Goal: Information Seeking & Learning: Understand process/instructions

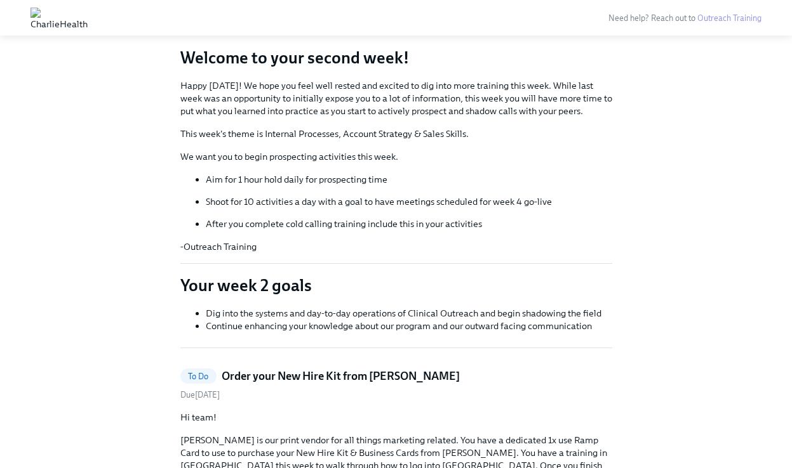
scroll to position [92, 0]
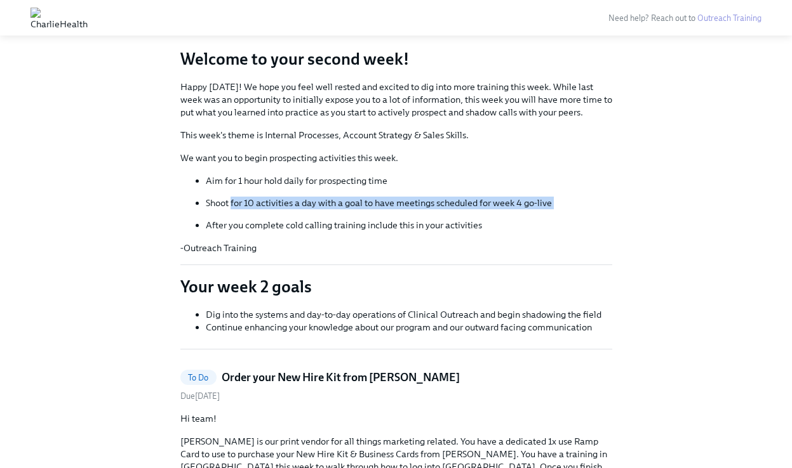
drag, startPoint x: 230, startPoint y: 198, endPoint x: 350, endPoint y: 211, distance: 121.3
click at [350, 211] on ul "Aim for 1 hour hold daily for prospecting time Shoot for 10 activities a day wi…" at bounding box center [396, 203] width 432 height 57
click at [316, 227] on p "After you complete cold calling training include this in your activities" at bounding box center [409, 225] width 406 height 13
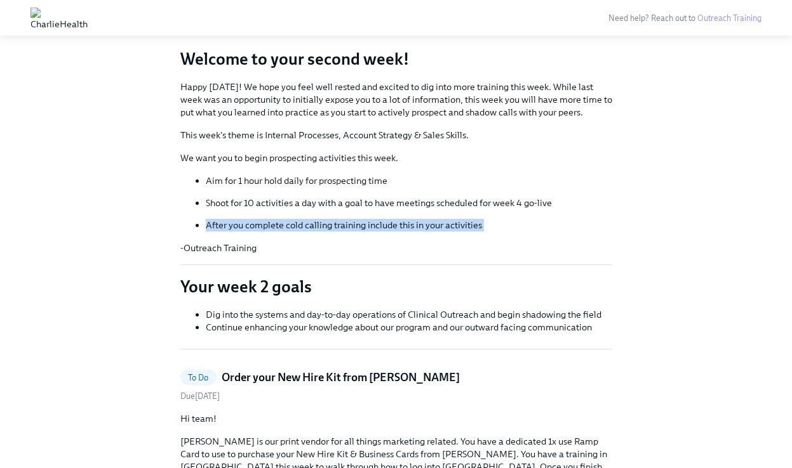
click at [316, 227] on p "After you complete cold calling training include this in your activities" at bounding box center [409, 225] width 406 height 13
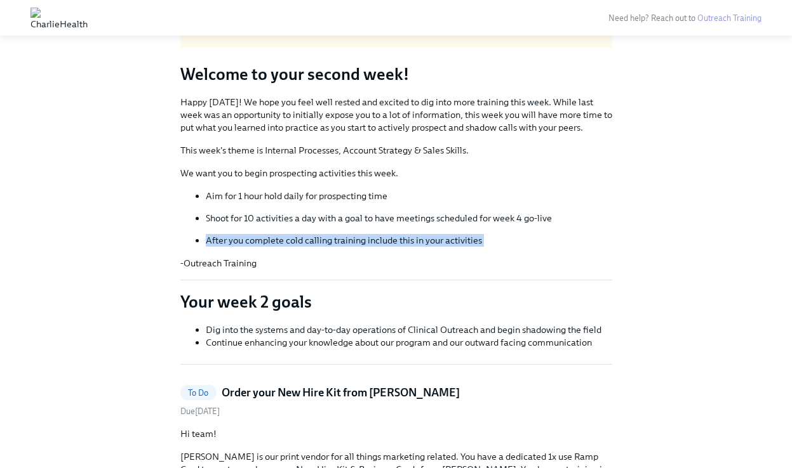
scroll to position [74, 0]
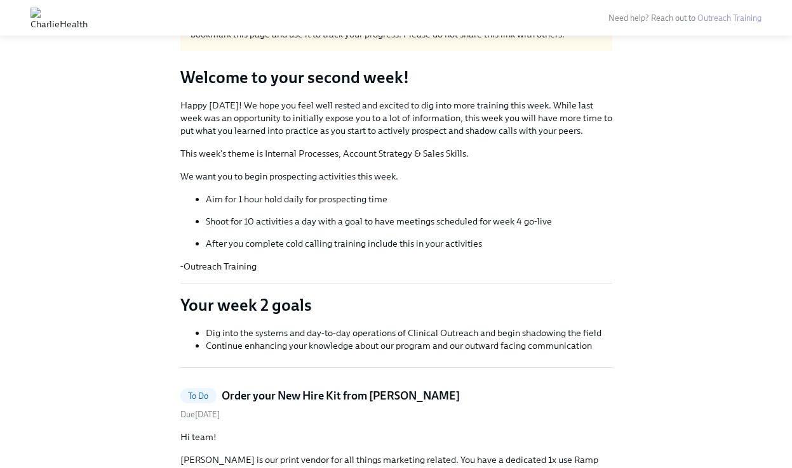
click at [295, 199] on p "Aim for 1 hour hold daily for prospecting time" at bounding box center [409, 199] width 406 height 13
drag, startPoint x: 207, startPoint y: 200, endPoint x: 407, endPoint y: 201, distance: 199.9
click at [407, 201] on p "Aim for 1 hour hold daily for prospecting time" at bounding box center [409, 199] width 406 height 13
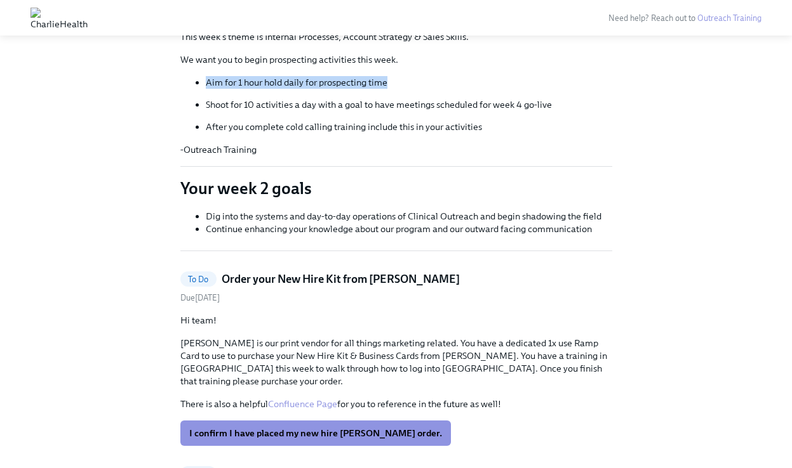
scroll to position [192, 0]
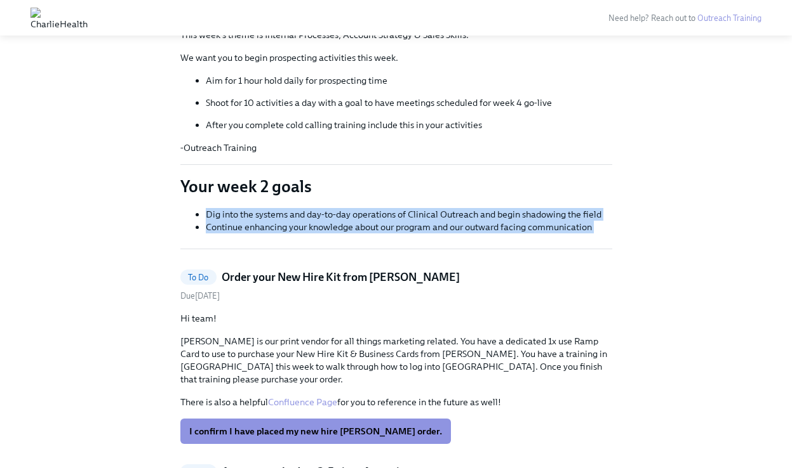
drag, startPoint x: 206, startPoint y: 213, endPoint x: 425, endPoint y: 264, distance: 225.4
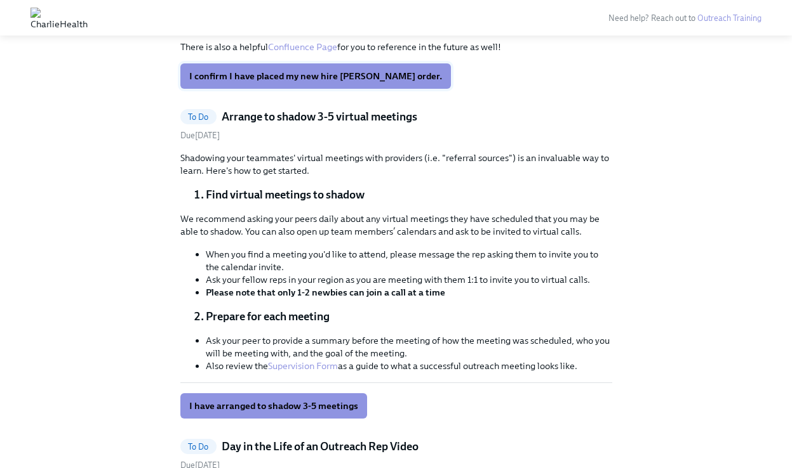
scroll to position [550, 0]
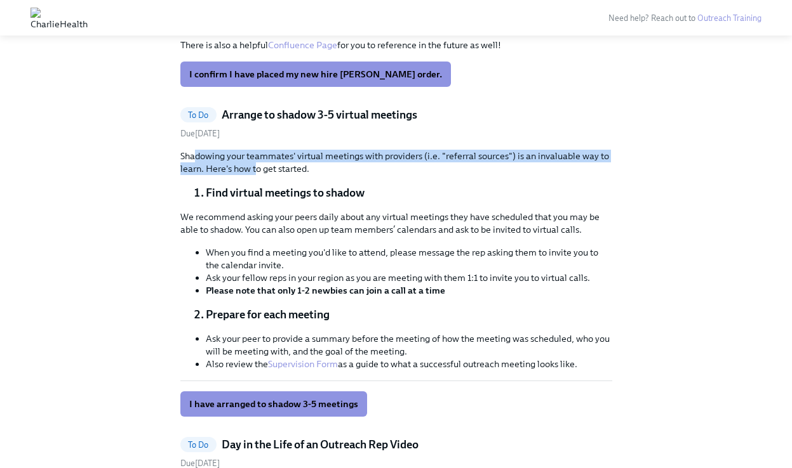
drag, startPoint x: 194, startPoint y: 144, endPoint x: 255, endPoint y: 156, distance: 61.5
click at [255, 156] on p "Shadowing your teammates' virtual meetings with providers (i.e. "referral sourc…" at bounding box center [396, 162] width 432 height 25
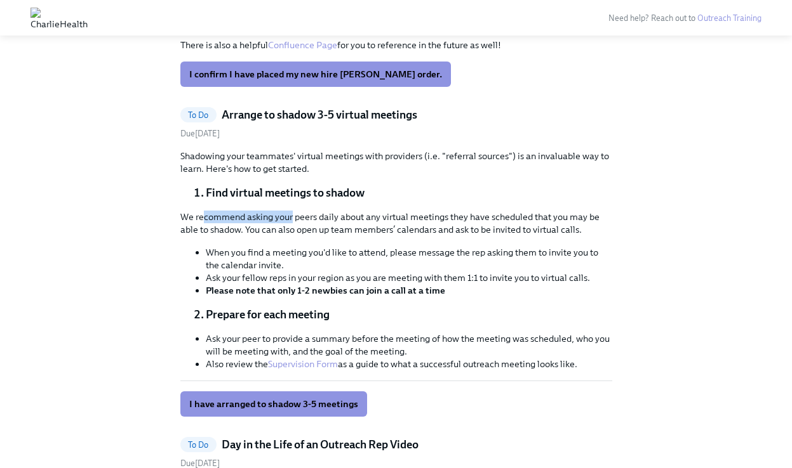
drag, startPoint x: 201, startPoint y: 202, endPoint x: 291, endPoint y: 203, distance: 90.1
click at [291, 211] on p "We recommend asking your peers daily about any virtual meetings they have sched…" at bounding box center [396, 223] width 432 height 25
click at [295, 211] on p "We recommend asking your peers daily about any virtual meetings they have sched…" at bounding box center [396, 223] width 432 height 25
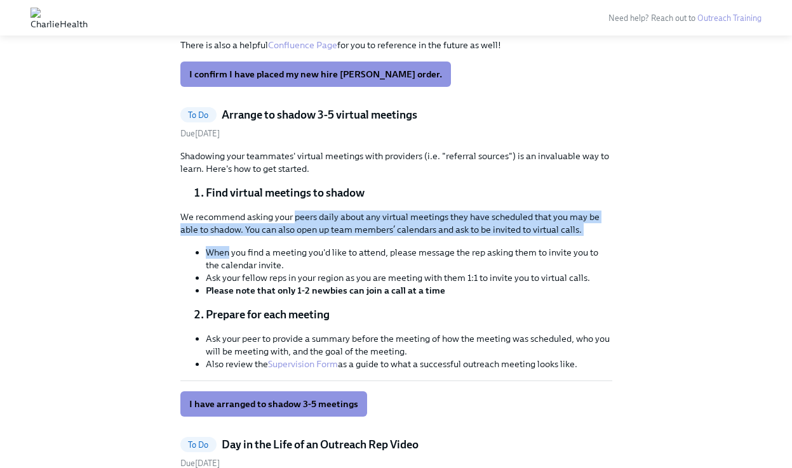
drag, startPoint x: 295, startPoint y: 202, endPoint x: 588, endPoint y: 226, distance: 293.6
click at [588, 226] on div "We recommend asking your peers daily about any virtual meetings they have sched…" at bounding box center [396, 254] width 432 height 86
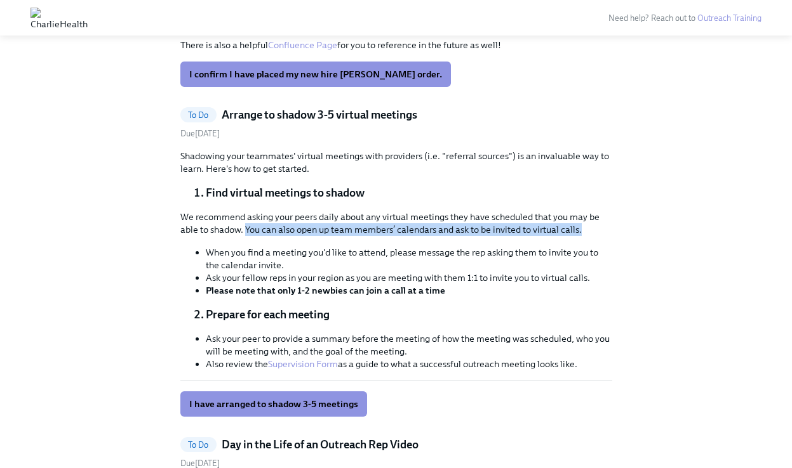
drag, startPoint x: 260, startPoint y: 214, endPoint x: 609, endPoint y: 221, distance: 349.2
click at [609, 221] on p "We recommend asking your peers daily about any virtual meetings they have sched…" at bounding box center [396, 223] width 432 height 25
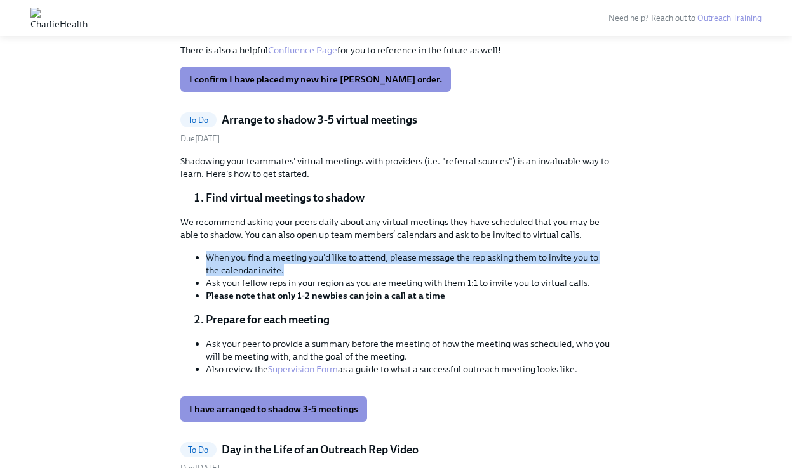
drag, startPoint x: 205, startPoint y: 245, endPoint x: 295, endPoint y: 254, distance: 89.9
click at [295, 254] on li "When you find a meeting you'd like to attend, please message the rep asking the…" at bounding box center [409, 263] width 406 height 25
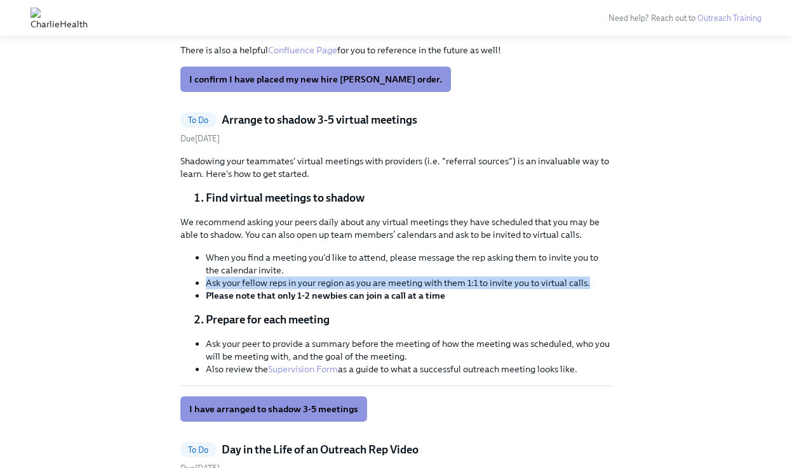
drag, startPoint x: 204, startPoint y: 270, endPoint x: 608, endPoint y: 271, distance: 403.7
click at [608, 271] on ul "When you find a meeting you'd like to attend, please message the rep asking the…" at bounding box center [396, 276] width 432 height 51
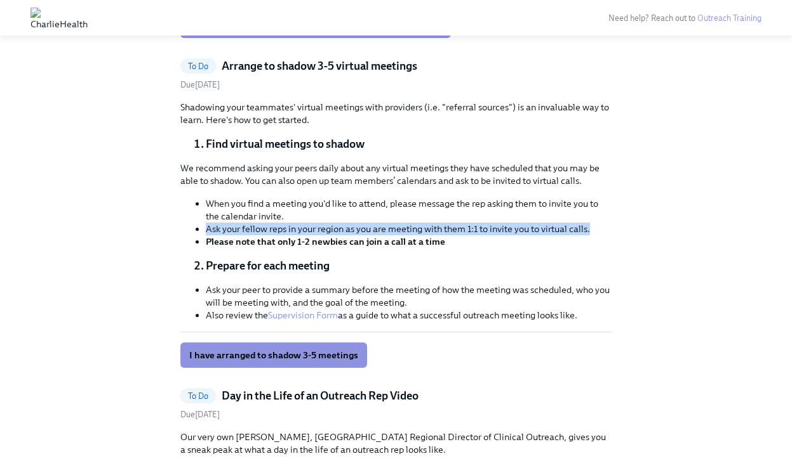
scroll to position [604, 0]
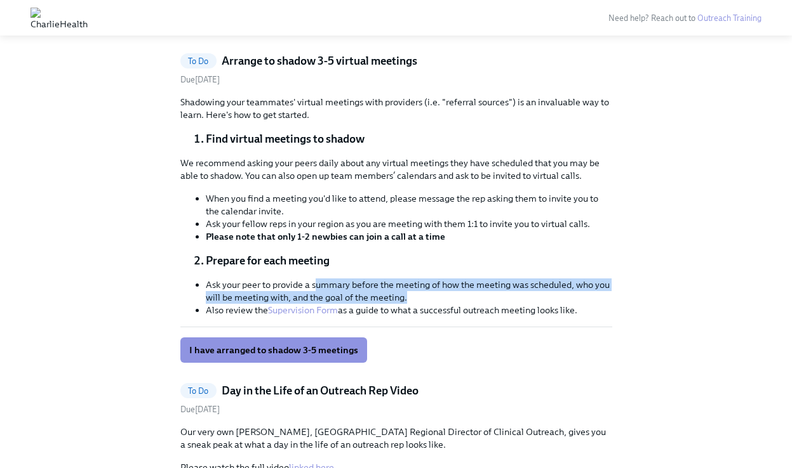
drag, startPoint x: 317, startPoint y: 269, endPoint x: 452, endPoint y: 284, distance: 135.4
click at [452, 284] on li "Ask your peer to provide a summary before the meeting of how the meeting was sc…" at bounding box center [409, 291] width 406 height 25
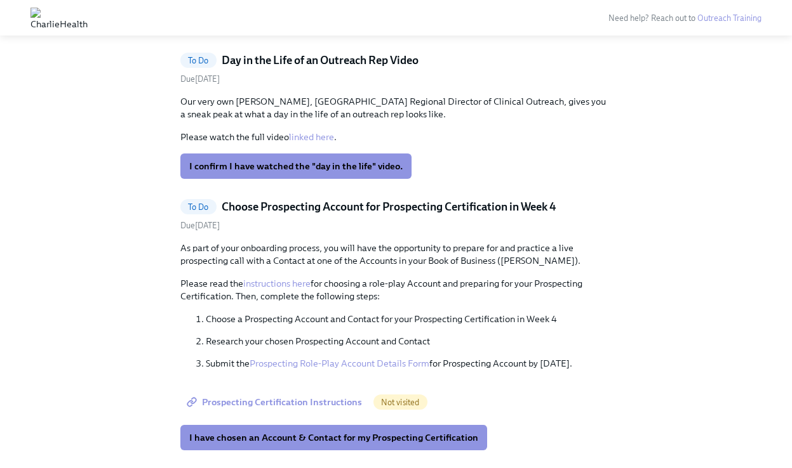
scroll to position [936, 0]
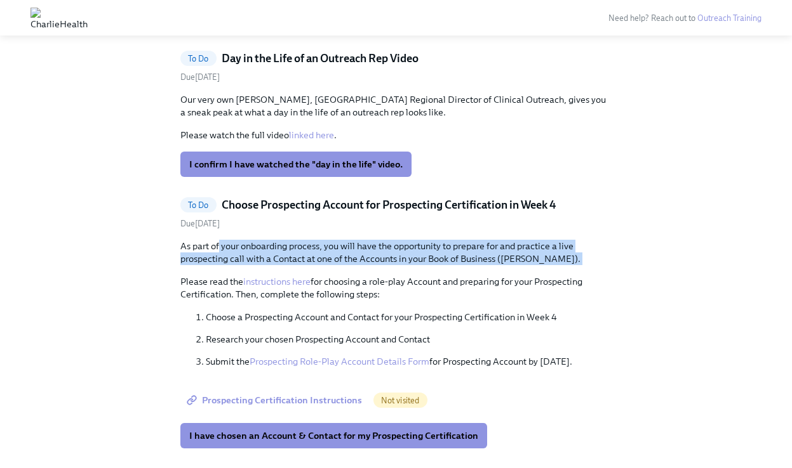
drag, startPoint x: 219, startPoint y: 234, endPoint x: 343, endPoint y: 253, distance: 125.2
click at [343, 253] on div "As part of your onboarding process, you will have the opportunity to prepare fo…" at bounding box center [396, 304] width 432 height 128
click at [189, 241] on p "As part of your onboarding process, you will have the opportunity to prepare fo…" at bounding box center [396, 252] width 432 height 25
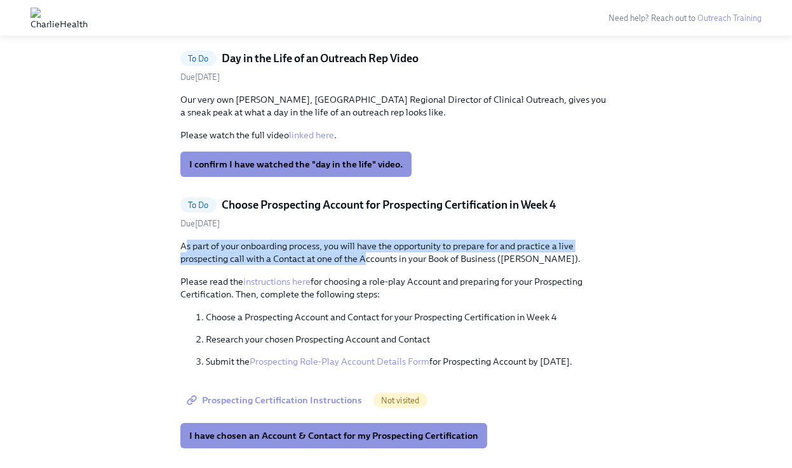
drag, startPoint x: 185, startPoint y: 232, endPoint x: 367, endPoint y: 251, distance: 182.6
click at [367, 251] on p "As part of your onboarding process, you will have the opportunity to prepare fo…" at bounding box center [396, 252] width 432 height 25
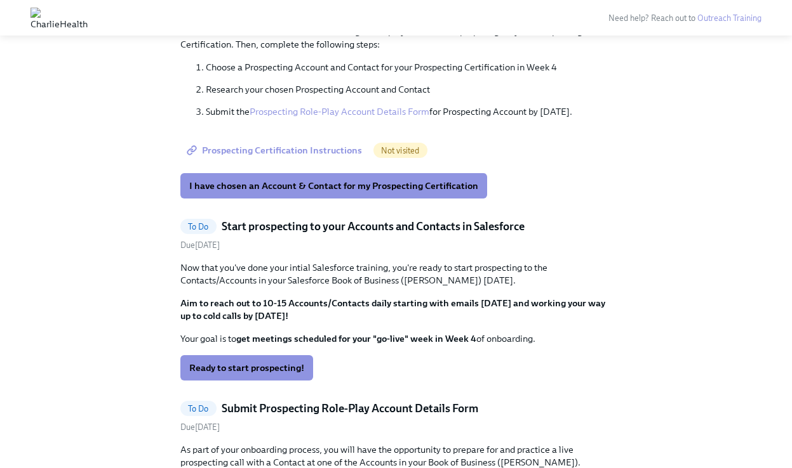
scroll to position [1193, 0]
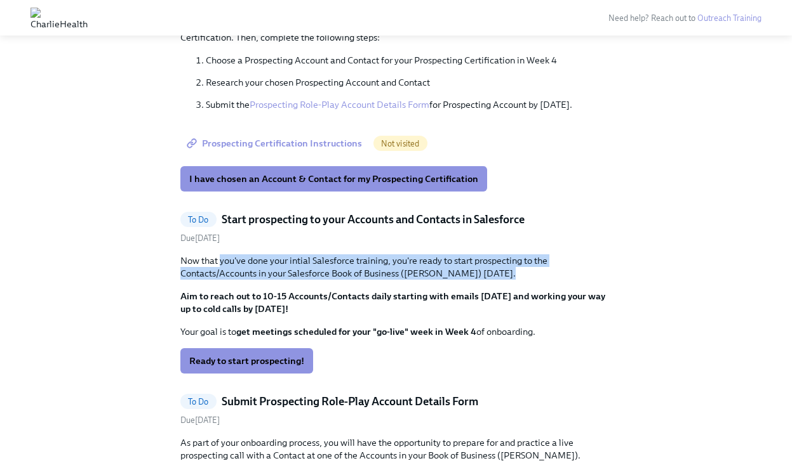
drag, startPoint x: 222, startPoint y: 252, endPoint x: 494, endPoint y: 268, distance: 272.8
click at [494, 268] on div "Now that you've done your intial Salesforce training, you're ready to start pro…" at bounding box center [396, 297] width 432 height 84
drag, startPoint x: 181, startPoint y: 284, endPoint x: 341, endPoint y: 291, distance: 160.7
click at [341, 291] on p "Aim to reach out to 10-15 Accounts/Contacts daily starting with emails [DATE] a…" at bounding box center [396, 302] width 432 height 25
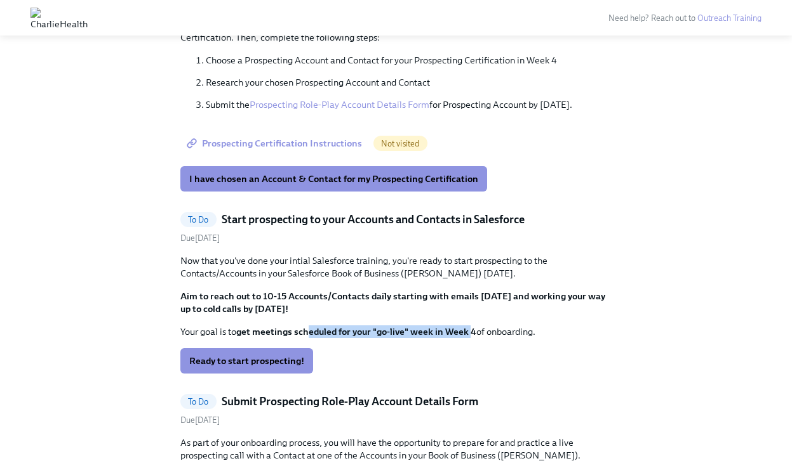
drag, startPoint x: 308, startPoint y: 318, endPoint x: 472, endPoint y: 325, distance: 163.3
click at [472, 326] on p "Your goal is to get meetings scheduled for your "go-live" week in Week 4 of onb…" at bounding box center [396, 332] width 432 height 13
drag, startPoint x: 180, startPoint y: 318, endPoint x: 479, endPoint y: 324, distance: 298.4
click at [479, 326] on p "Your goal is to get meetings scheduled for your "go-live" week in Week 4 of onb…" at bounding box center [396, 332] width 432 height 13
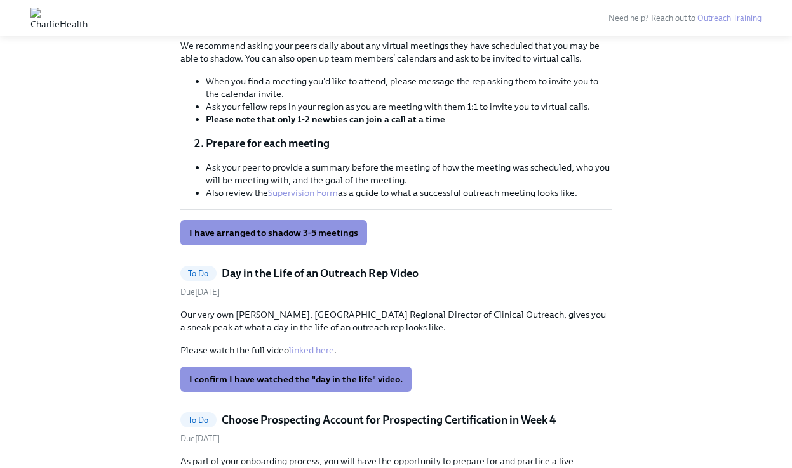
scroll to position [720, 0]
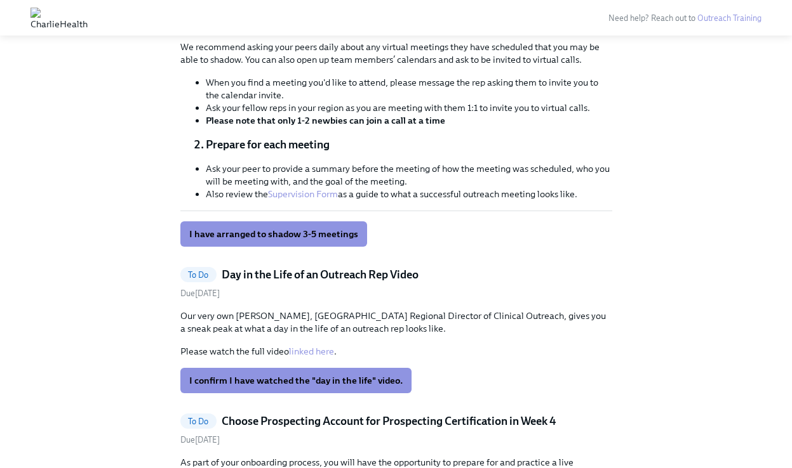
click at [307, 346] on link "linked here" at bounding box center [311, 351] width 45 height 11
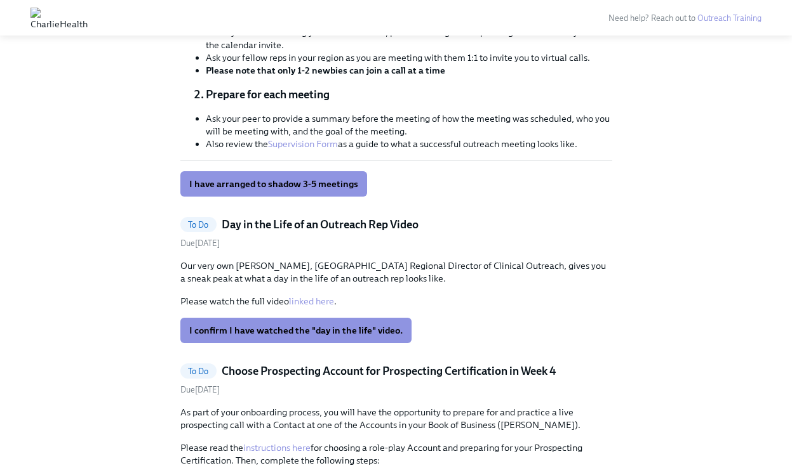
scroll to position [772, 0]
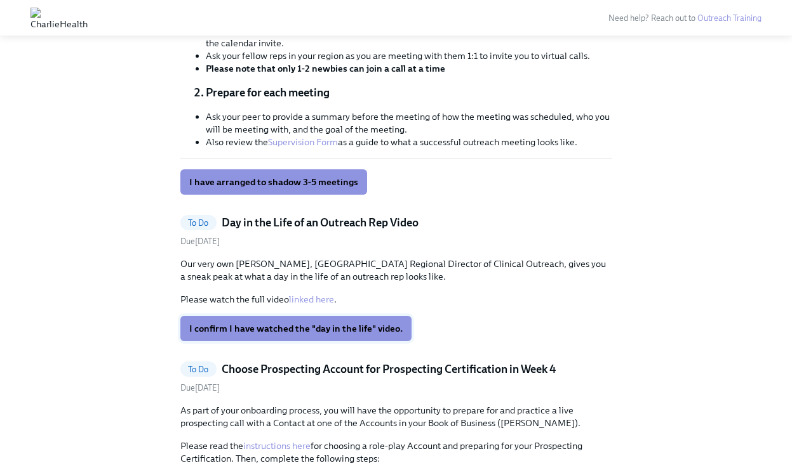
click at [286, 322] on span "I confirm I have watched the "day in the life" video." at bounding box center [295, 328] width 213 height 13
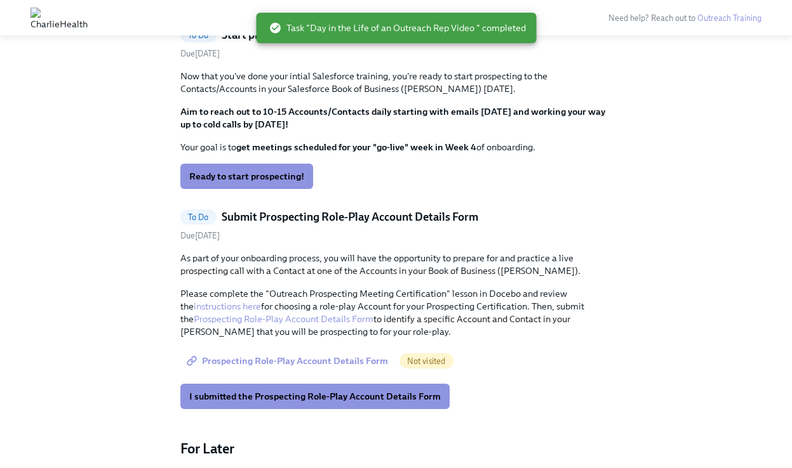
scroll to position [1235, 0]
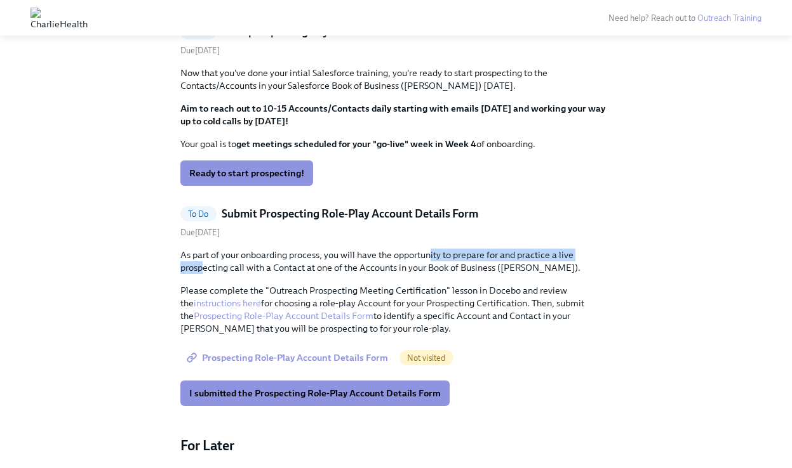
drag, startPoint x: 203, startPoint y: 254, endPoint x: 432, endPoint y: 248, distance: 229.2
click at [432, 249] on p "As part of your onboarding process, you will have the opportunity to prepare fo…" at bounding box center [396, 261] width 432 height 25
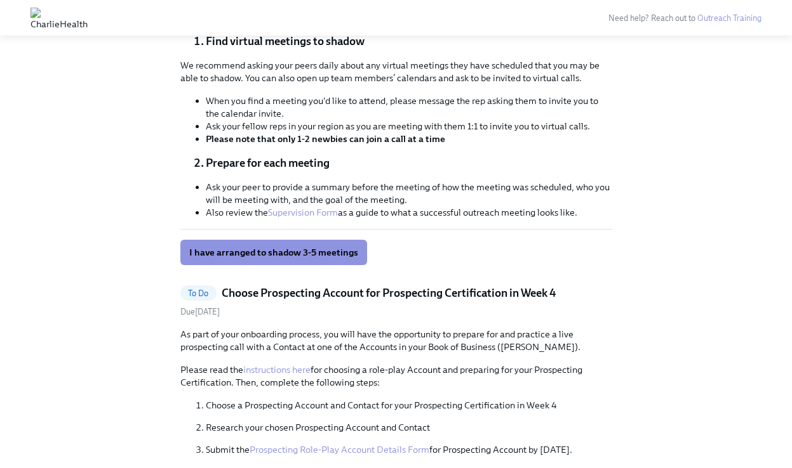
scroll to position [680, 0]
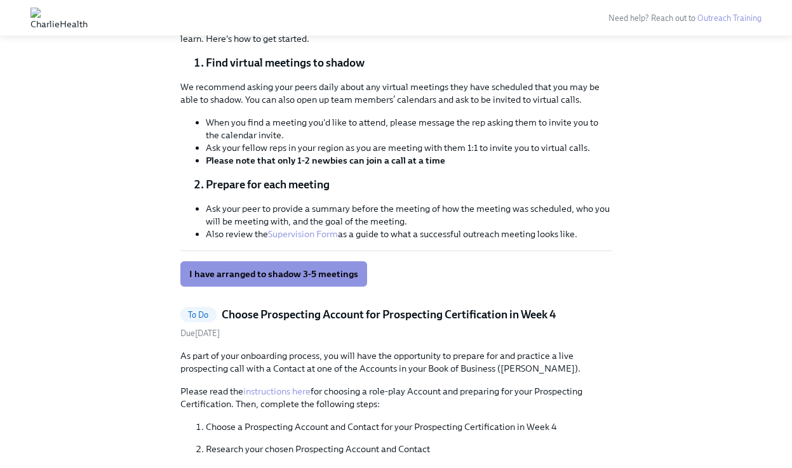
click at [580, 307] on div "To Do Choose Prospecting Account for Prospecting Certification in Week 4" at bounding box center [396, 314] width 432 height 15
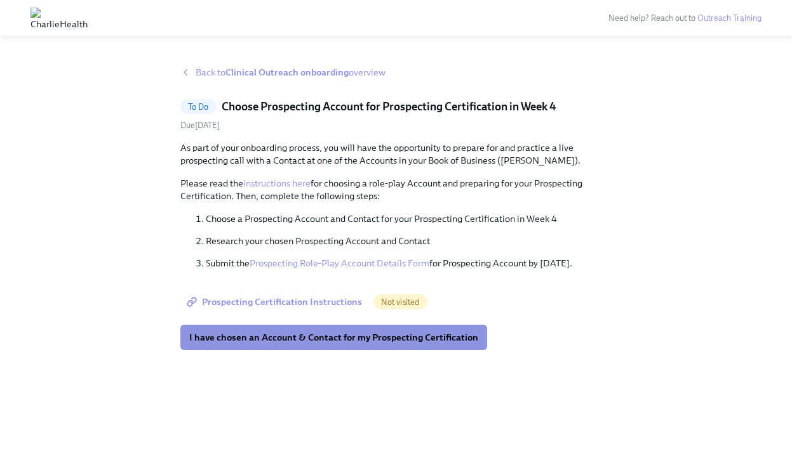
click at [200, 72] on span "Back to Clinical Outreach onboarding overview" at bounding box center [291, 72] width 190 height 13
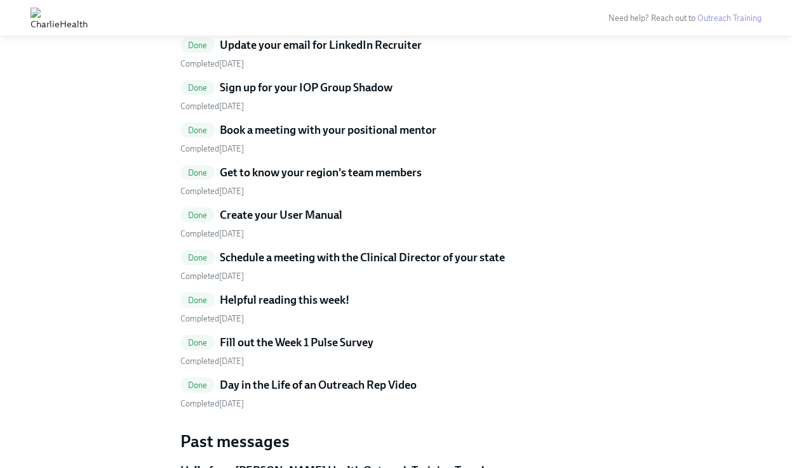
scroll to position [2610, 0]
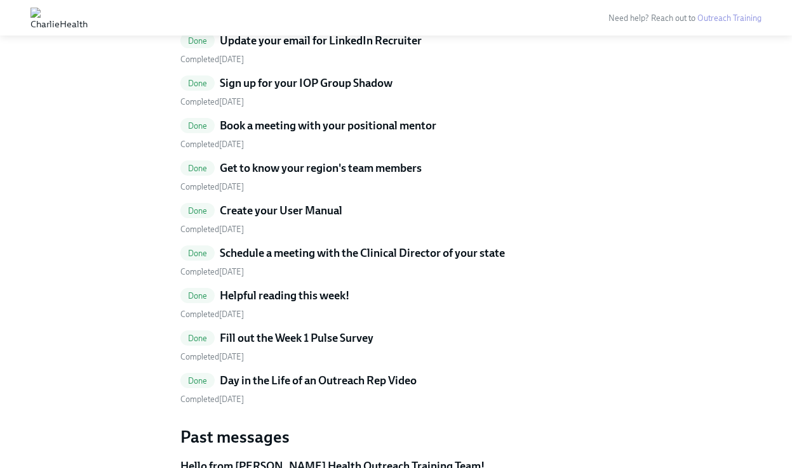
click at [378, 246] on h5 "Schedule a meeting with the Clinical Director of your state" at bounding box center [362, 253] width 285 height 15
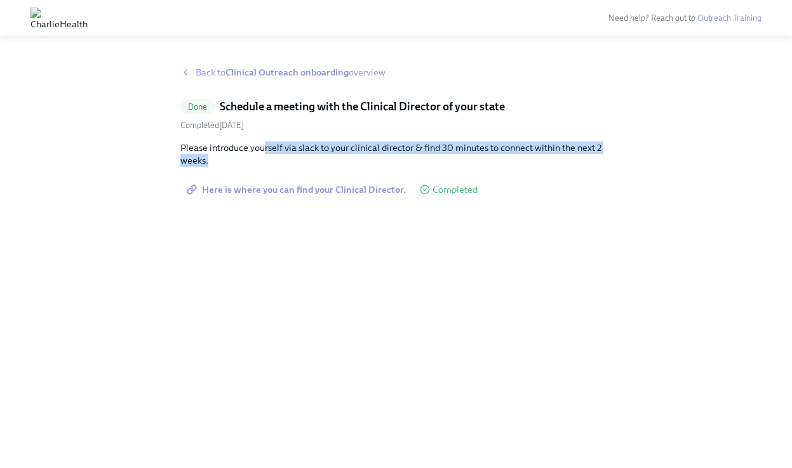
drag, startPoint x: 263, startPoint y: 145, endPoint x: 304, endPoint y: 162, distance: 43.8
click at [304, 162] on p "Please introduce yourself via slack to your clinical director & find 30 minutes…" at bounding box center [396, 154] width 432 height 25
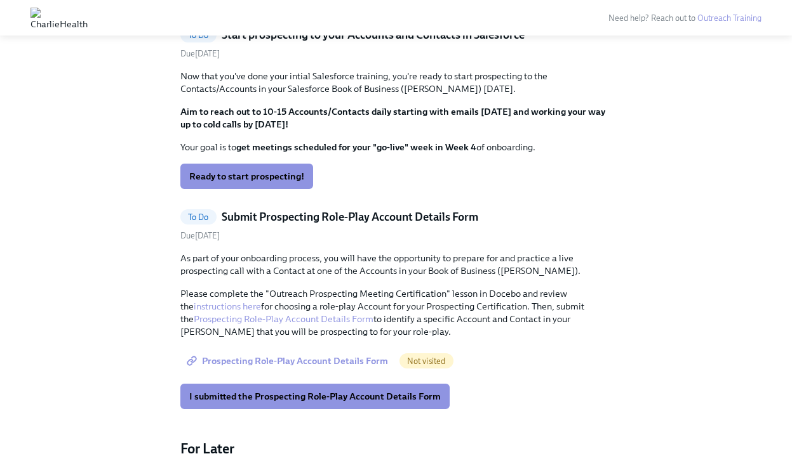
scroll to position [1134, 0]
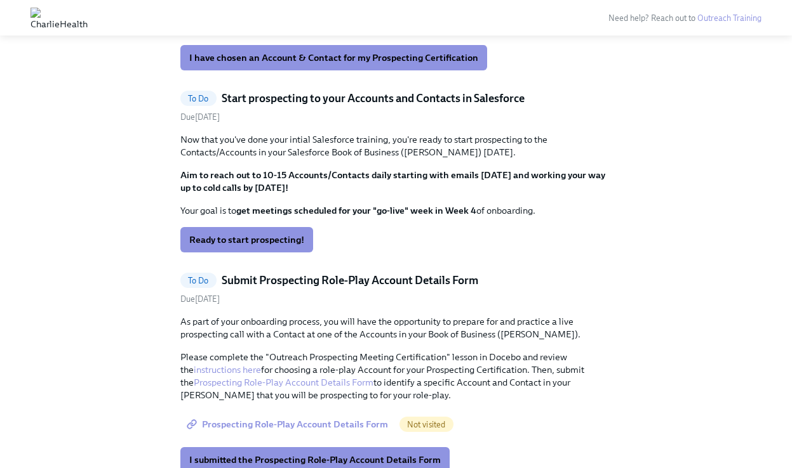
click at [608, 169] on p "Aim to reach out to 10-15 Accounts/Contacts daily starting with emails [DATE] a…" at bounding box center [396, 181] width 432 height 25
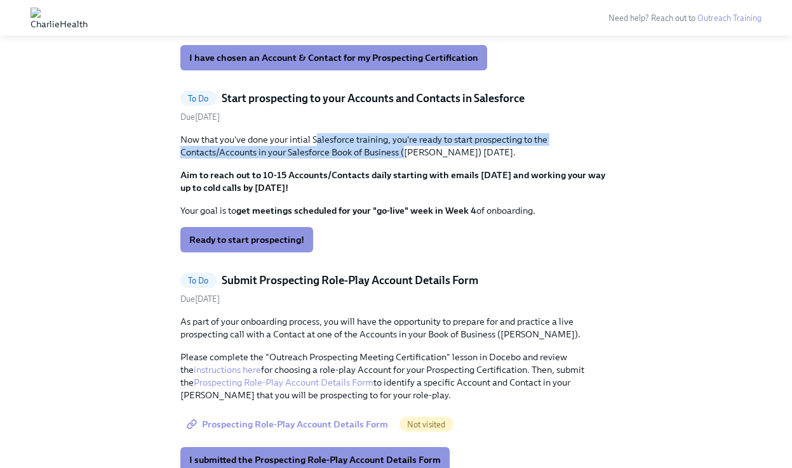
drag, startPoint x: 317, startPoint y: 121, endPoint x: 403, endPoint y: 135, distance: 86.8
click at [403, 135] on p "Now that you've done your intial Salesforce training, you're ready to start pro…" at bounding box center [396, 145] width 432 height 25
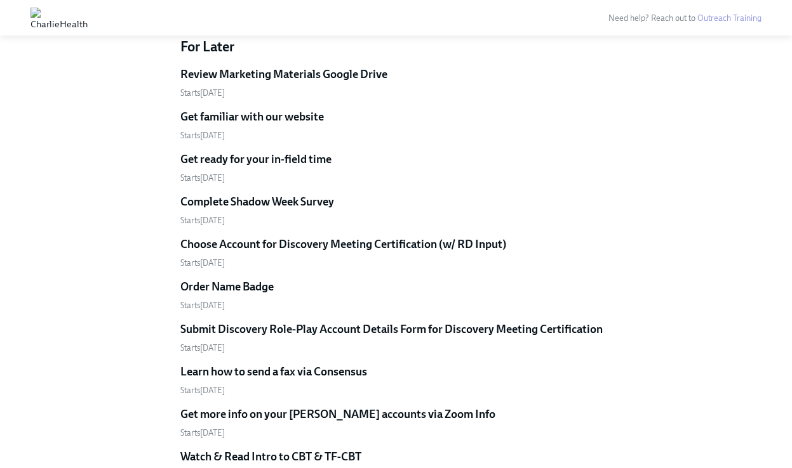
scroll to position [1597, 0]
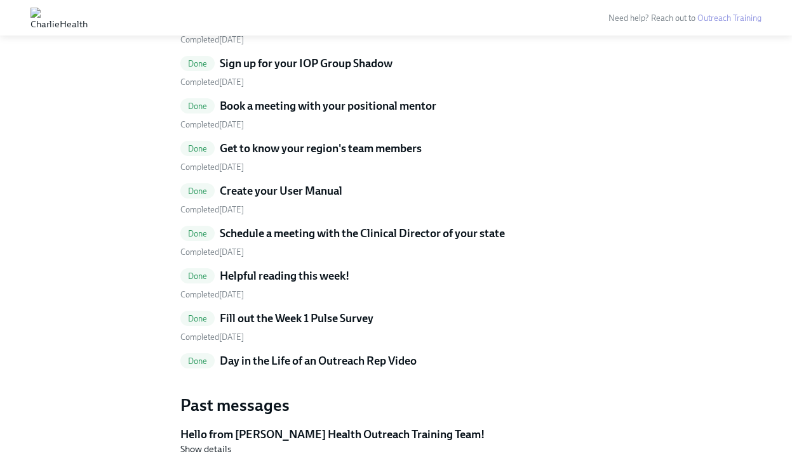
scroll to position [2630, 0]
click at [267, 225] on h5 "Schedule a meeting with the Clinical Director of your state" at bounding box center [362, 232] width 285 height 15
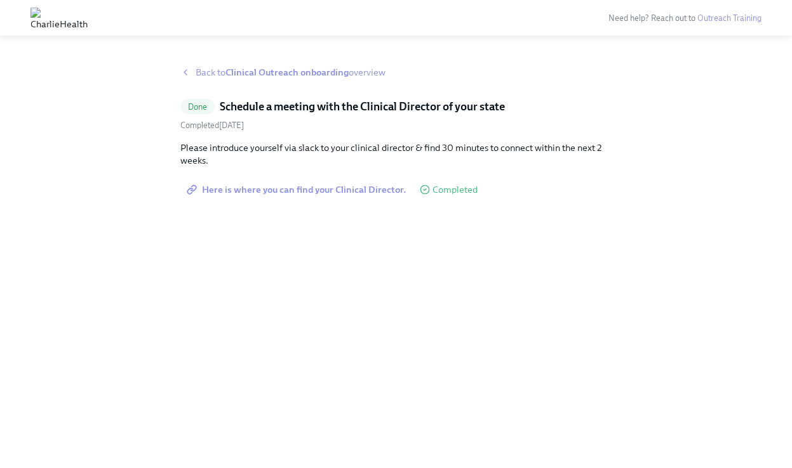
drag, startPoint x: 227, startPoint y: 105, endPoint x: 355, endPoint y: 121, distance: 129.8
click at [355, 121] on div "Done Schedule a meeting with the Clinical Director of your state Completed [DAT…" at bounding box center [396, 150] width 432 height 103
click at [355, 121] on div "Completed [DATE]" at bounding box center [396, 125] width 432 height 12
click at [272, 191] on span "Here is where you can find your Clinical Director." at bounding box center [297, 189] width 216 height 13
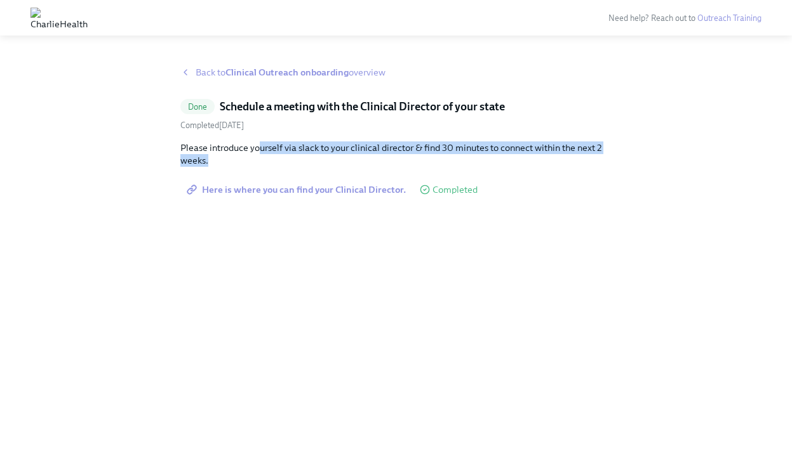
drag, startPoint x: 258, startPoint y: 145, endPoint x: 319, endPoint y: 163, distance: 63.7
click at [319, 163] on p "Please introduce yourself via slack to your clinical director & find 30 minutes…" at bounding box center [396, 154] width 432 height 25
drag, startPoint x: 182, startPoint y: 145, endPoint x: 289, endPoint y: 158, distance: 108.7
click at [289, 158] on p "Please introduce yourself via slack to your clinical director & find 30 minutes…" at bounding box center [396, 154] width 432 height 25
